Goal: Task Accomplishment & Management: Use online tool/utility

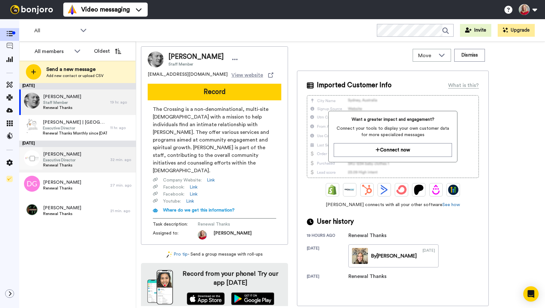
click at [109, 162] on div "[PERSON_NAME] Executive Director Renewal Thanks" at bounding box center [64, 160] width 91 height 26
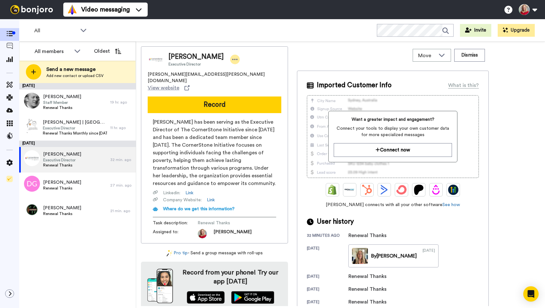
click at [232, 58] on icon at bounding box center [235, 59] width 6 height 6
click at [235, 96] on li "Dismiss" at bounding box center [235, 97] width 46 height 9
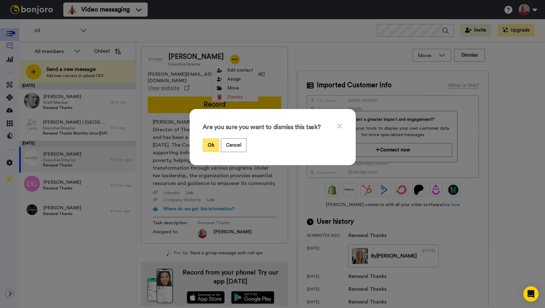
click at [208, 143] on button "Ok" at bounding box center [211, 145] width 17 height 14
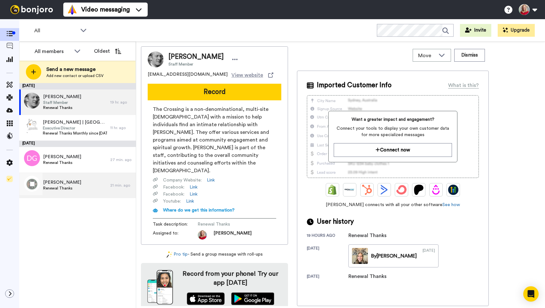
click at [73, 184] on span "[PERSON_NAME]" at bounding box center [62, 182] width 38 height 6
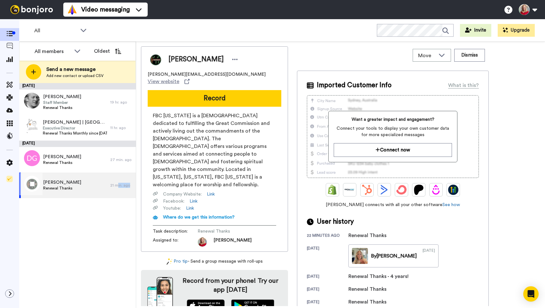
click at [118, 188] on div "[PERSON_NAME] Thanks 21 min. ago" at bounding box center [77, 186] width 117 height 26
click at [235, 58] on icon at bounding box center [235, 59] width 6 height 6
click at [247, 96] on li "Dismiss" at bounding box center [251, 97] width 46 height 9
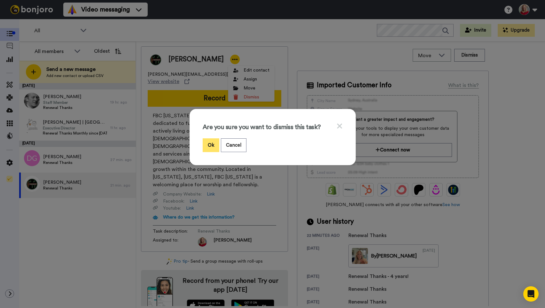
click at [209, 144] on button "Ok" at bounding box center [211, 145] width 17 height 14
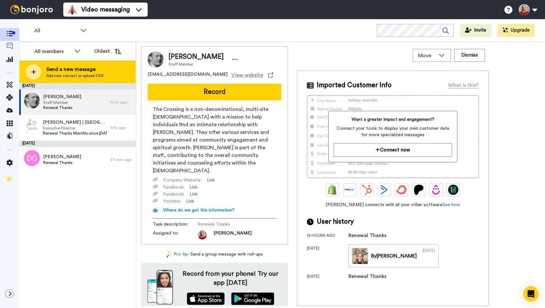
click at [78, 70] on span "Send a new message" at bounding box center [74, 69] width 57 height 8
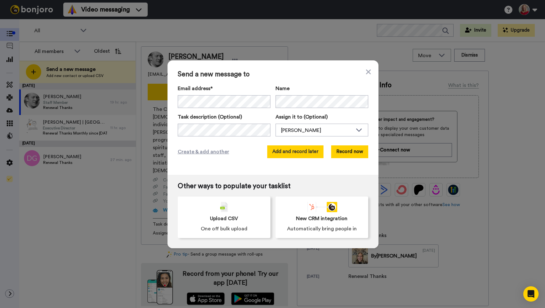
click at [272, 153] on button "Add and record later" at bounding box center [295, 151] width 56 height 13
